Goal: Navigation & Orientation: Find specific page/section

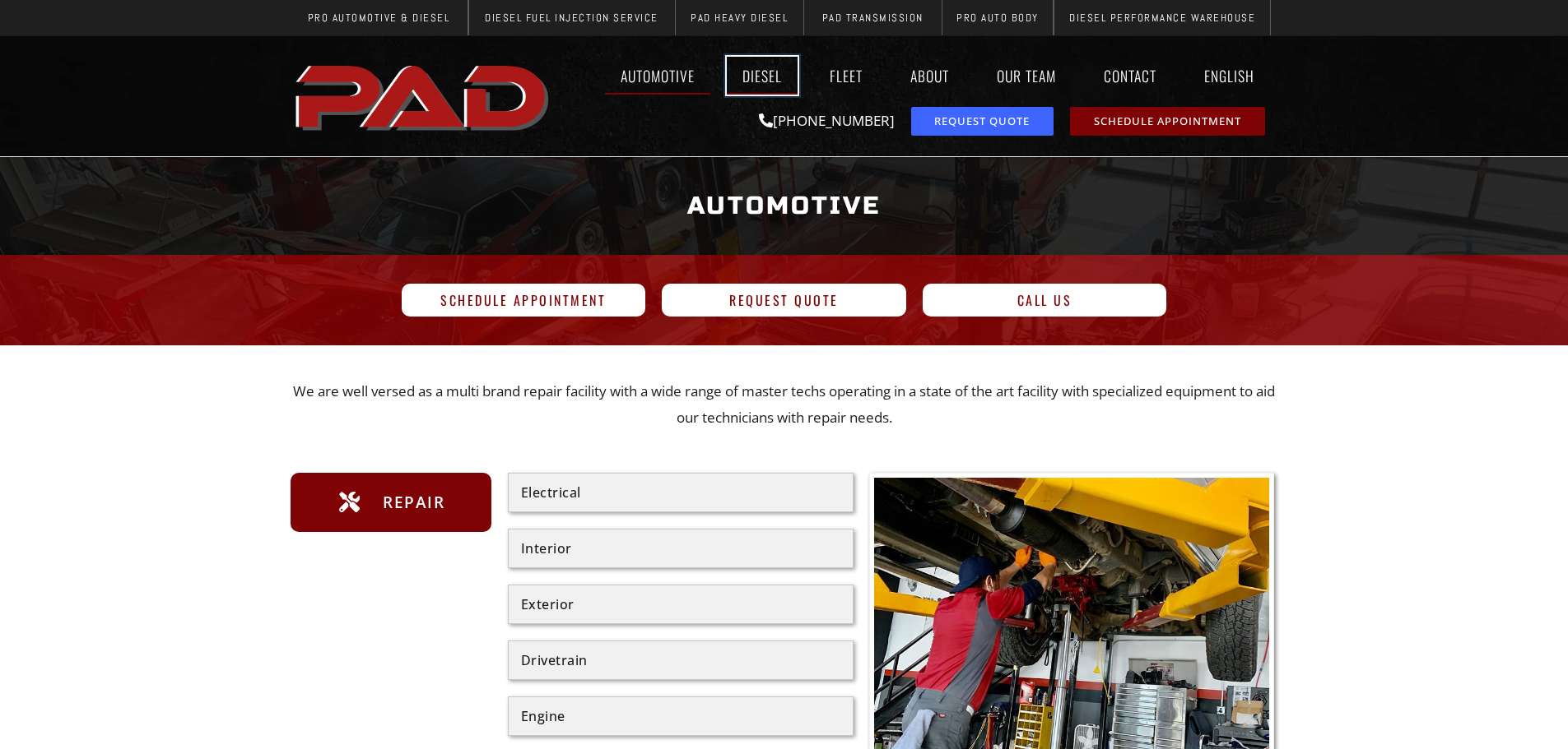
click at [753, 71] on link "Diesel" at bounding box center [762, 76] width 71 height 38
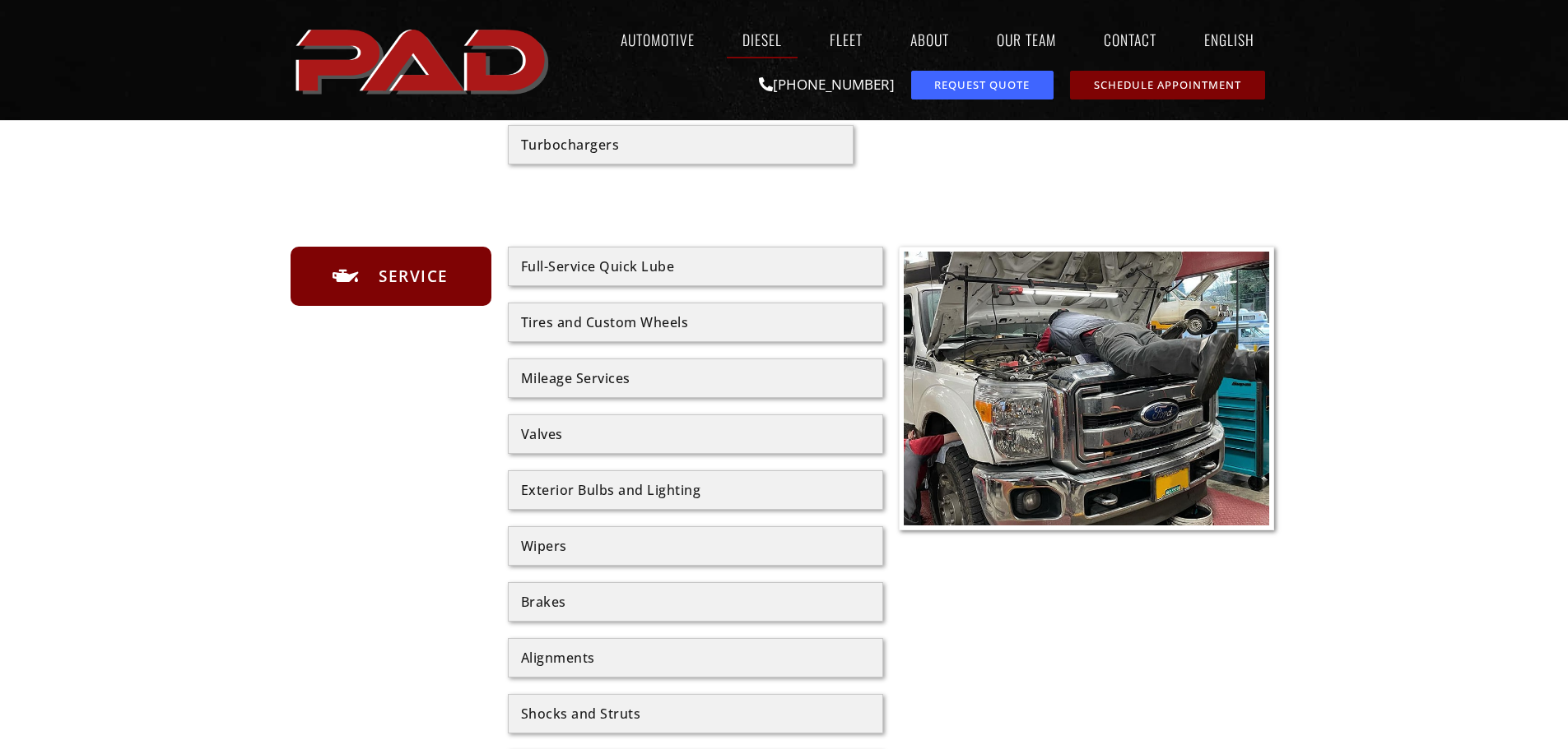
scroll to position [823, 0]
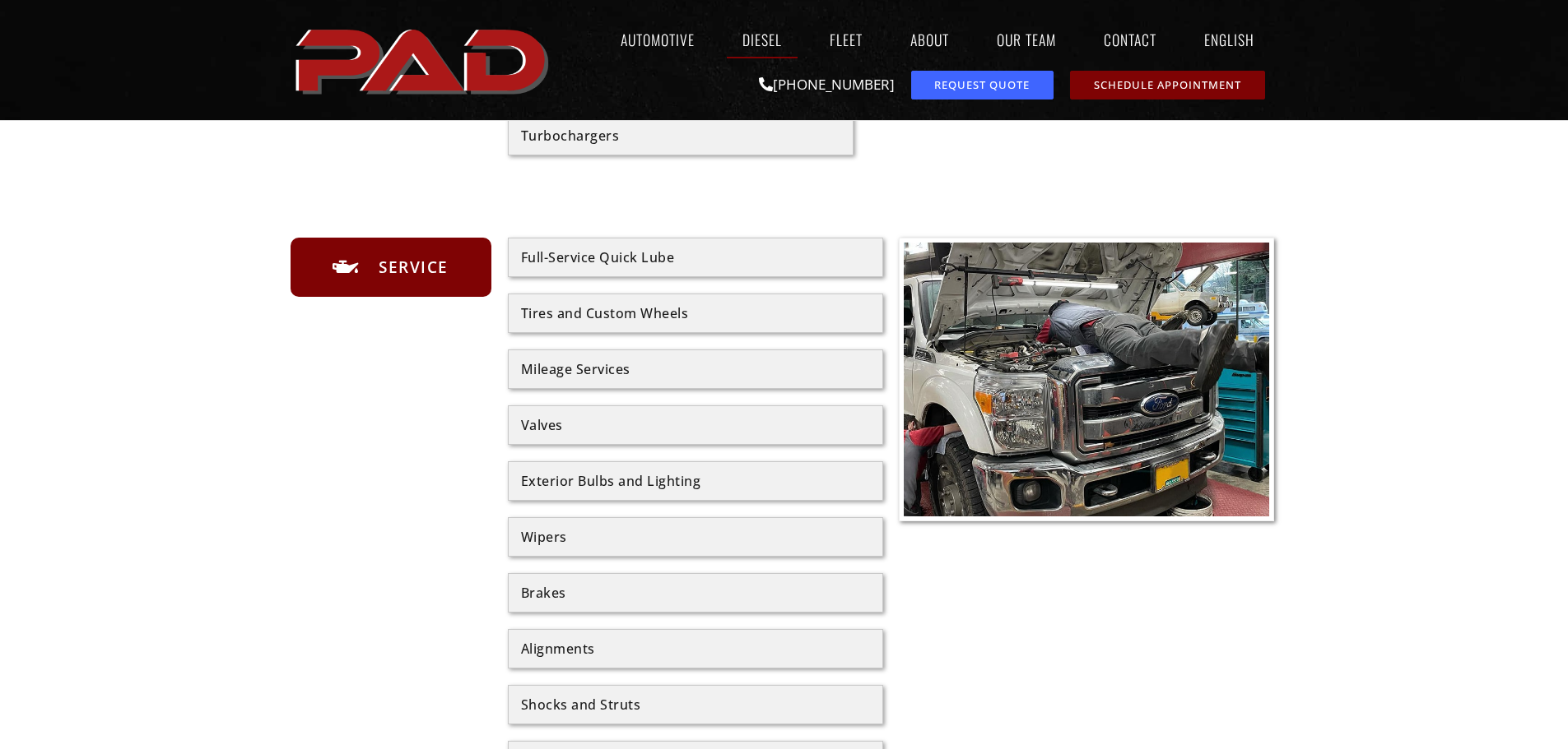
click at [571, 260] on div "Full-Service Quick Lube" at bounding box center [695, 258] width 349 height 13
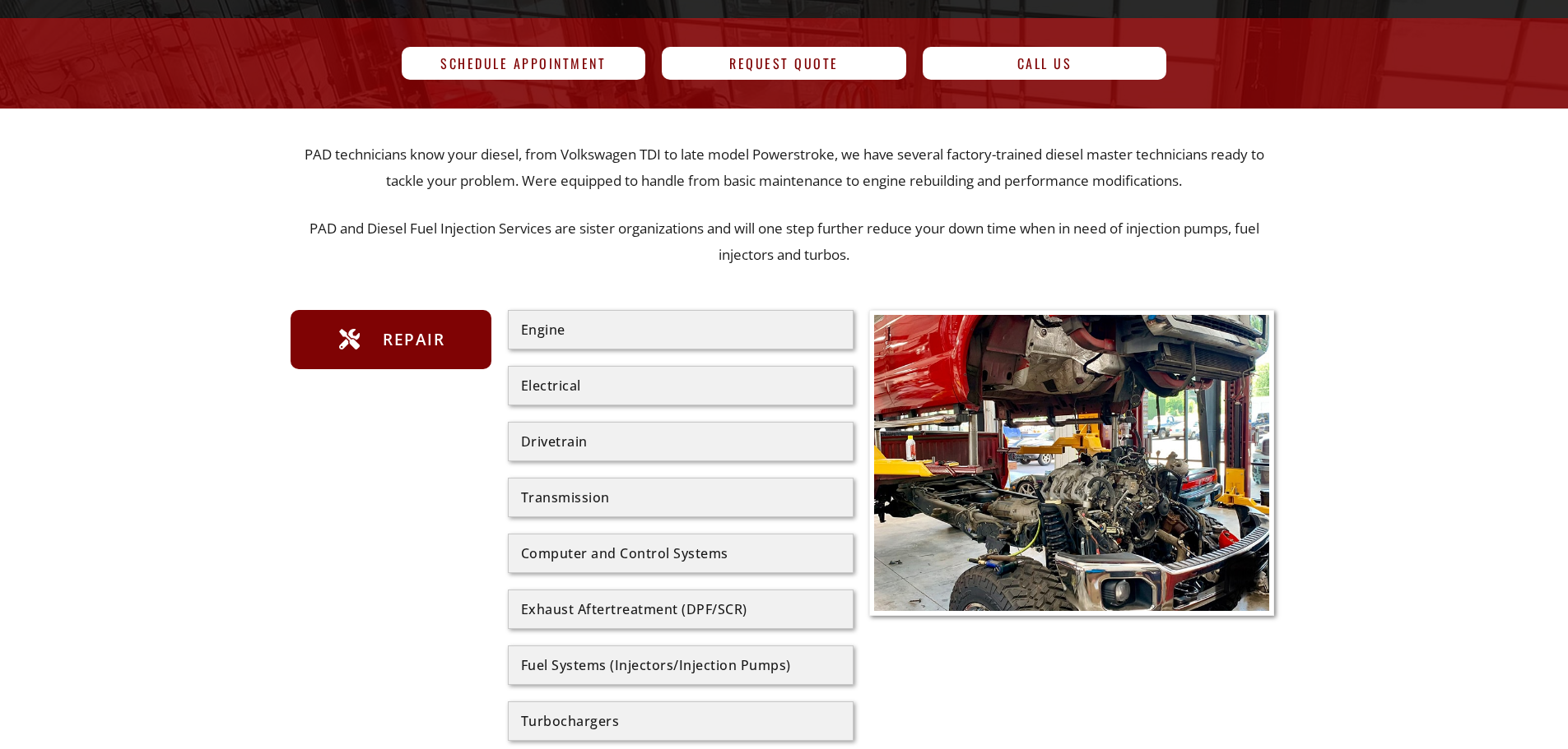
scroll to position [0, 0]
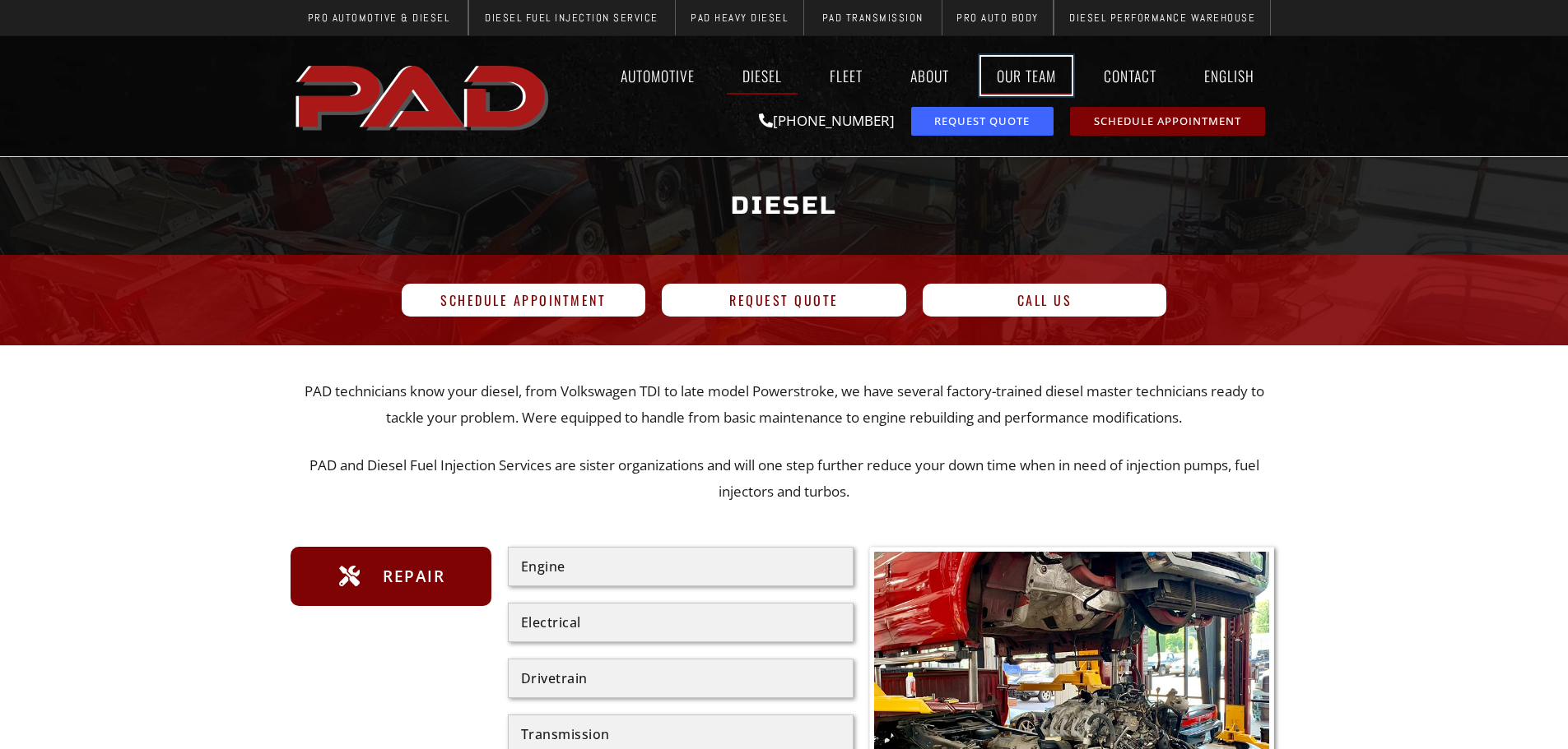
click at [1015, 76] on link "Our Team" at bounding box center [1025, 76] width 90 height 38
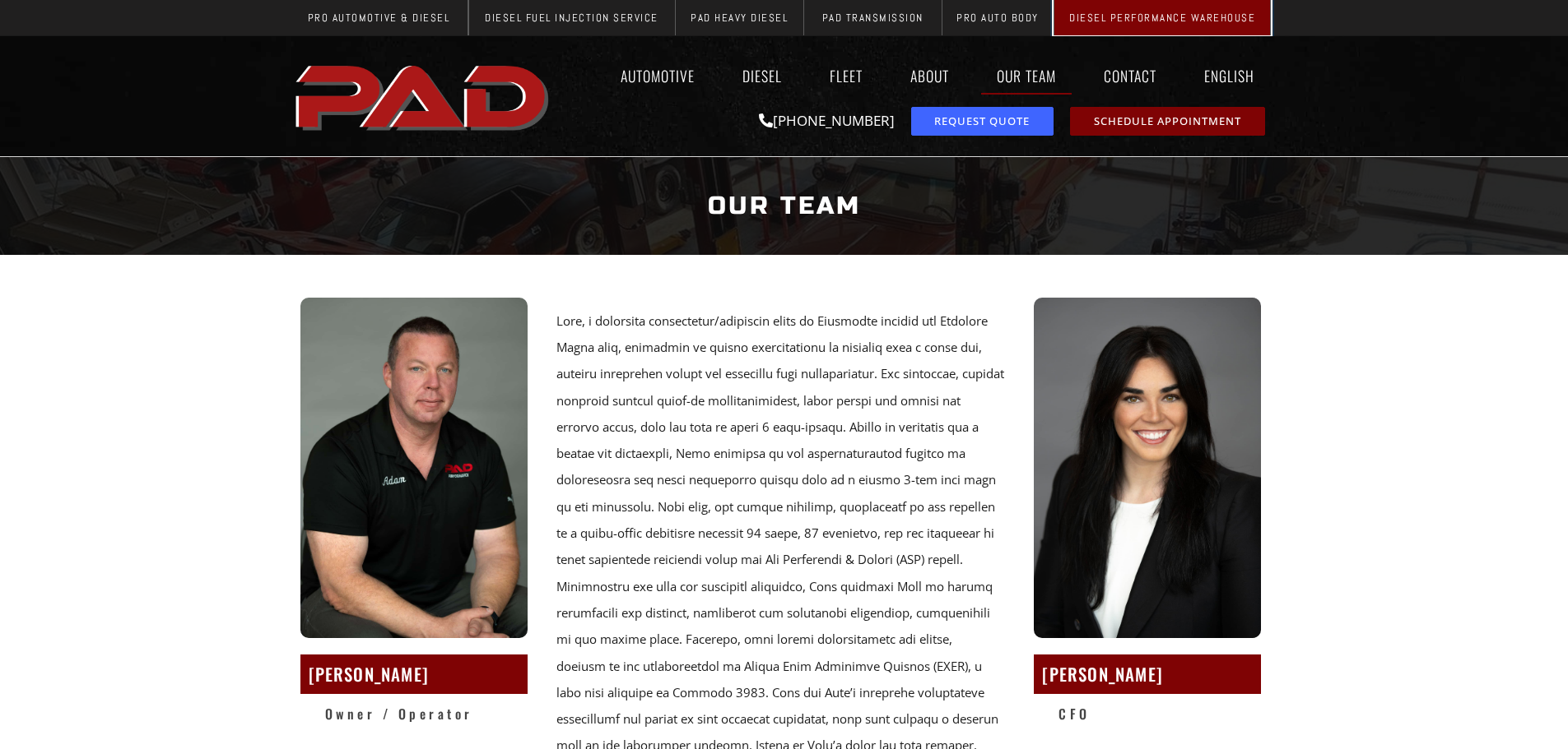
click at [1149, 10] on link "Diesel Performance Warehouse" at bounding box center [1162, 17] width 218 height 35
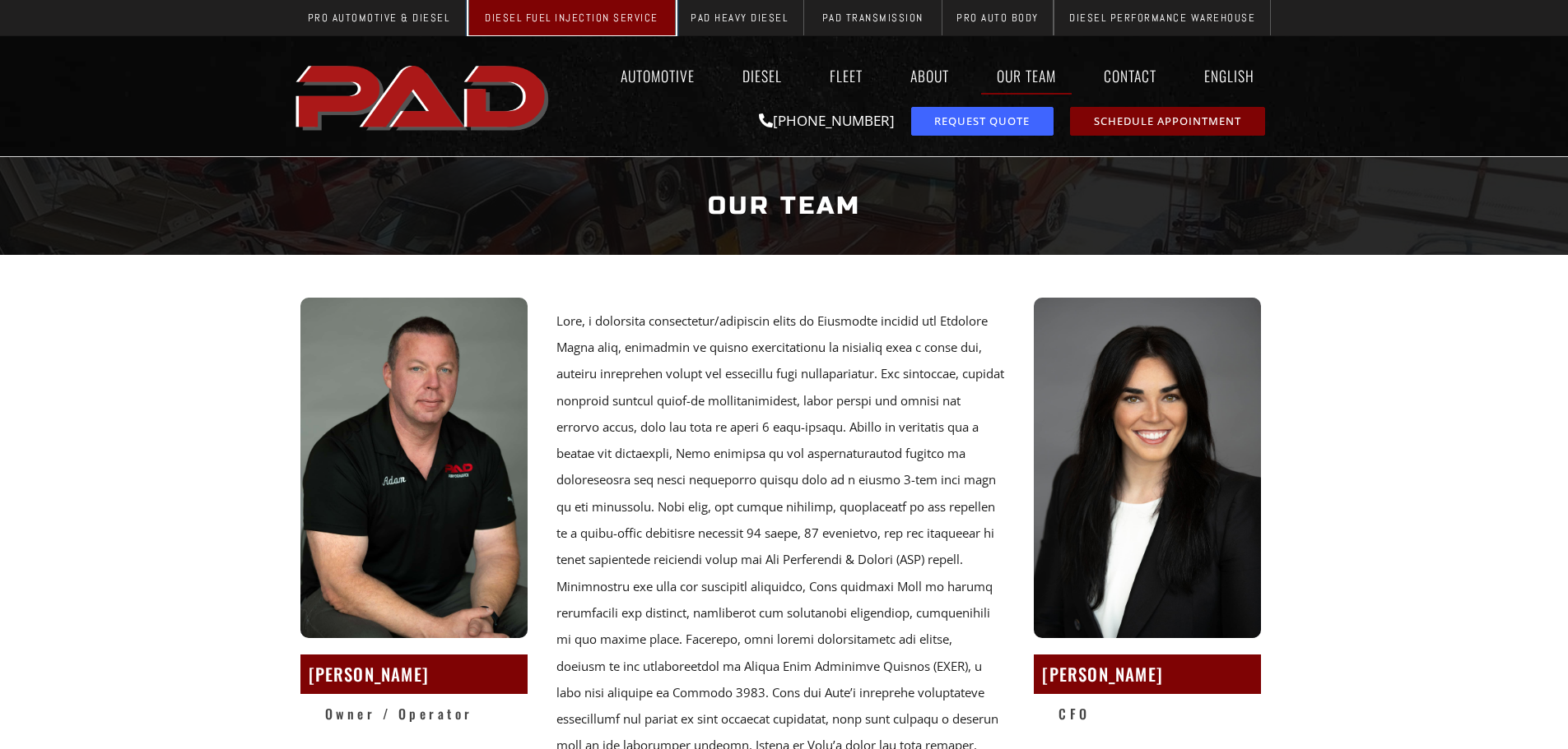
click at [571, 15] on span "Diesel Fuel Injection Service" at bounding box center [571, 18] width 174 height 11
